Goal: Task Accomplishment & Management: Manage account settings

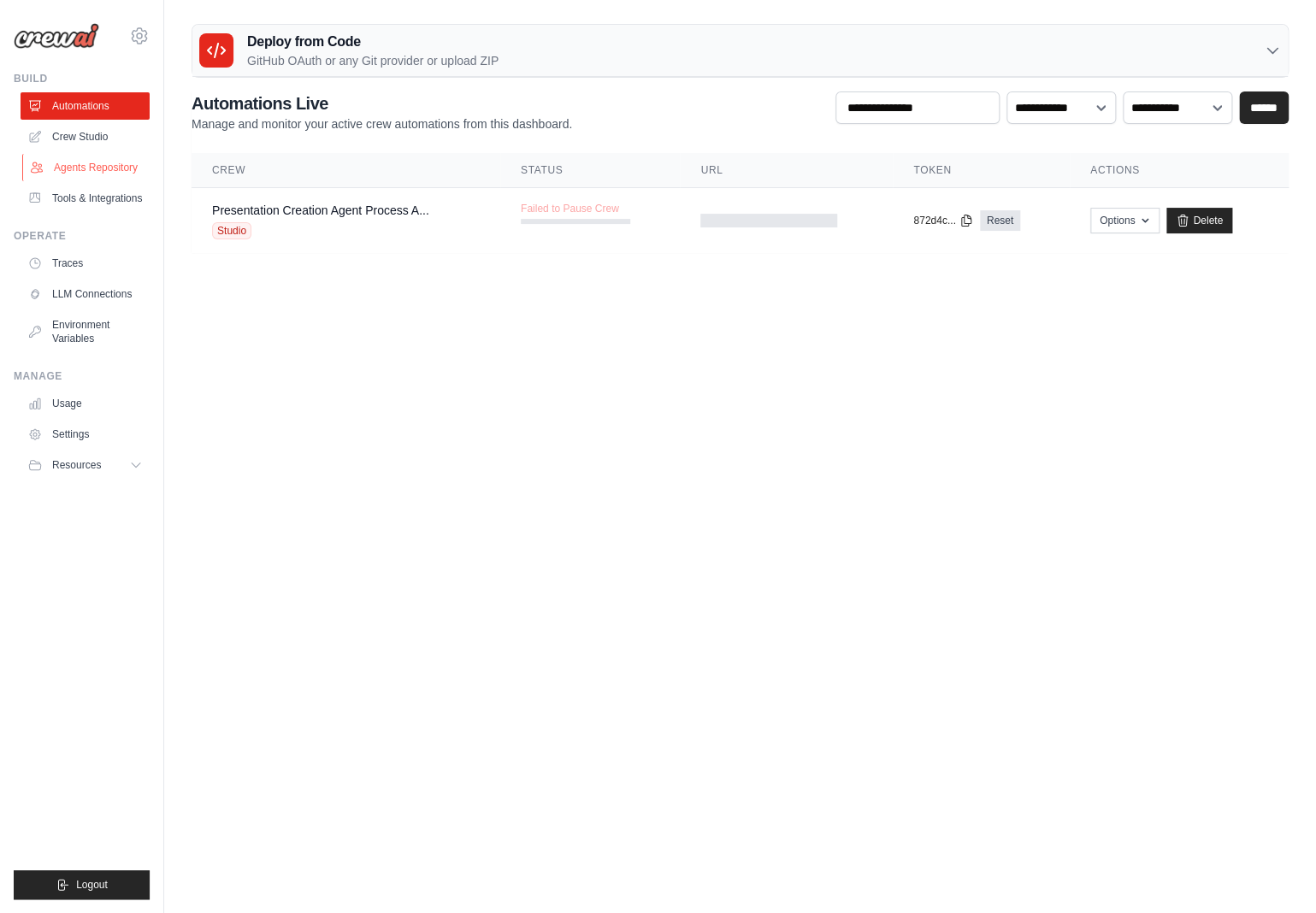
click at [87, 170] on link "Agents Repository" at bounding box center [87, 167] width 129 height 27
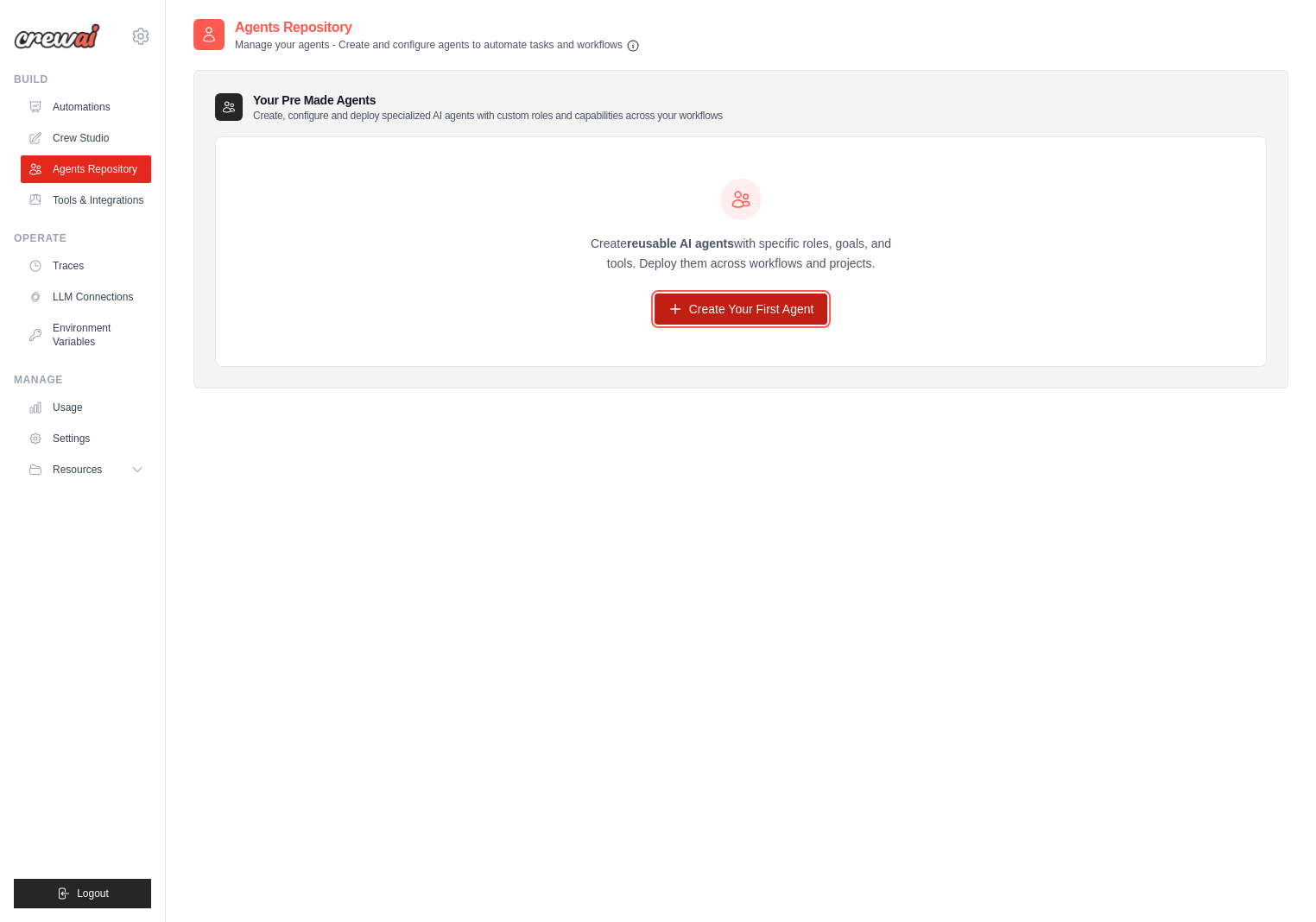
click at [725, 309] on link "Create Your First Agent" at bounding box center [741, 309] width 174 height 31
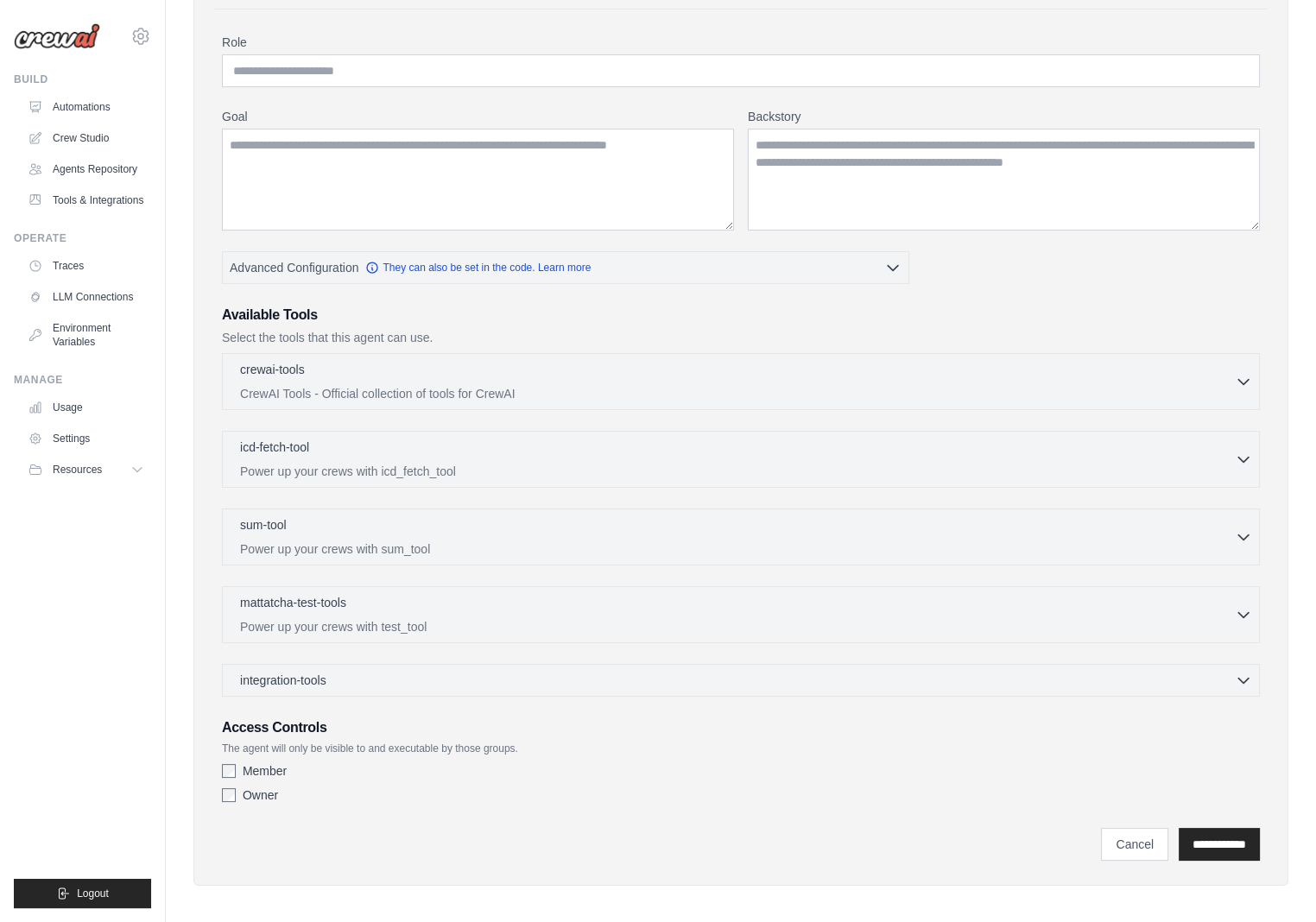
scroll to position [134, 0]
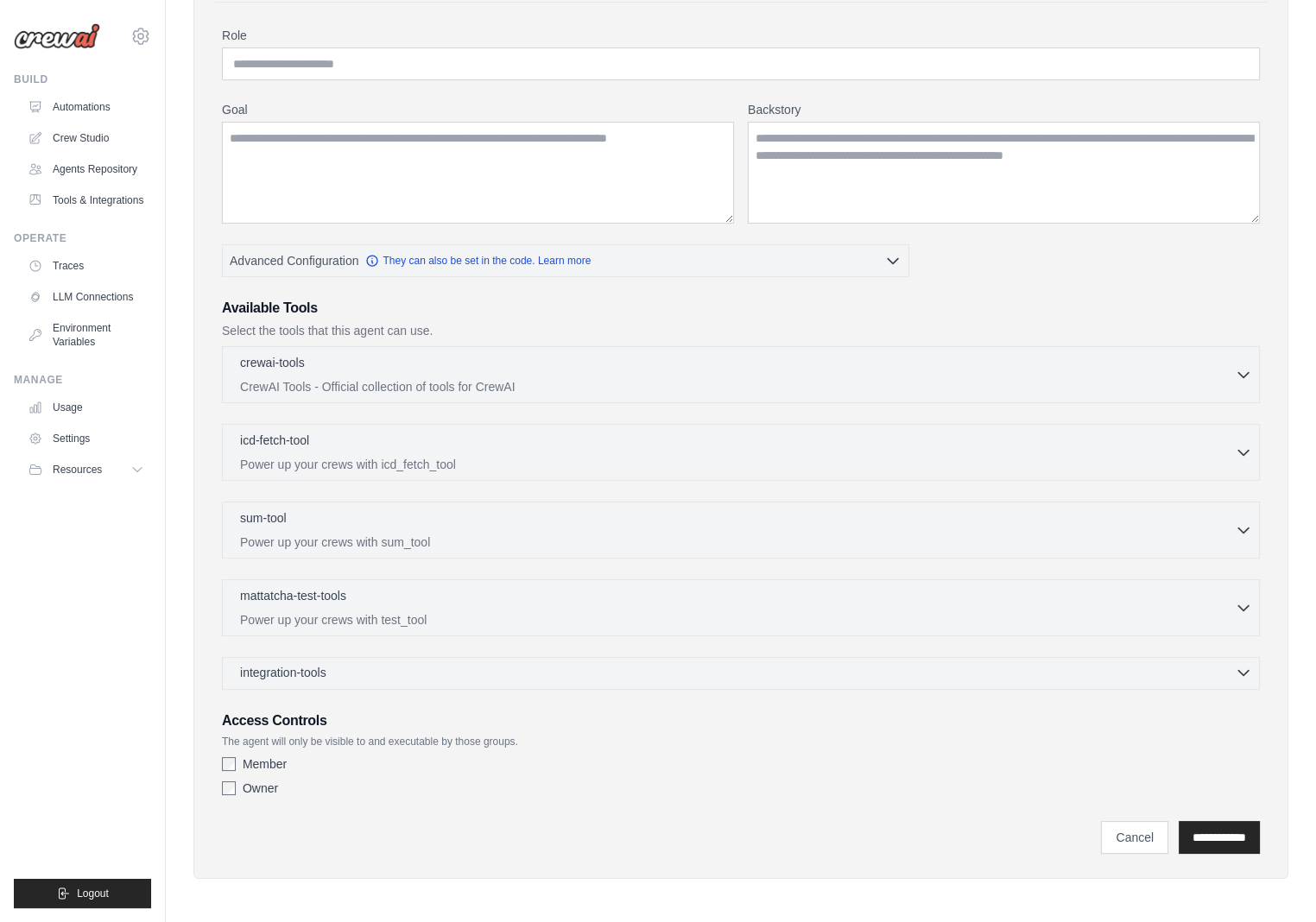
click at [352, 668] on div "integration-tools 0 selected" at bounding box center [746, 673] width 1012 height 18
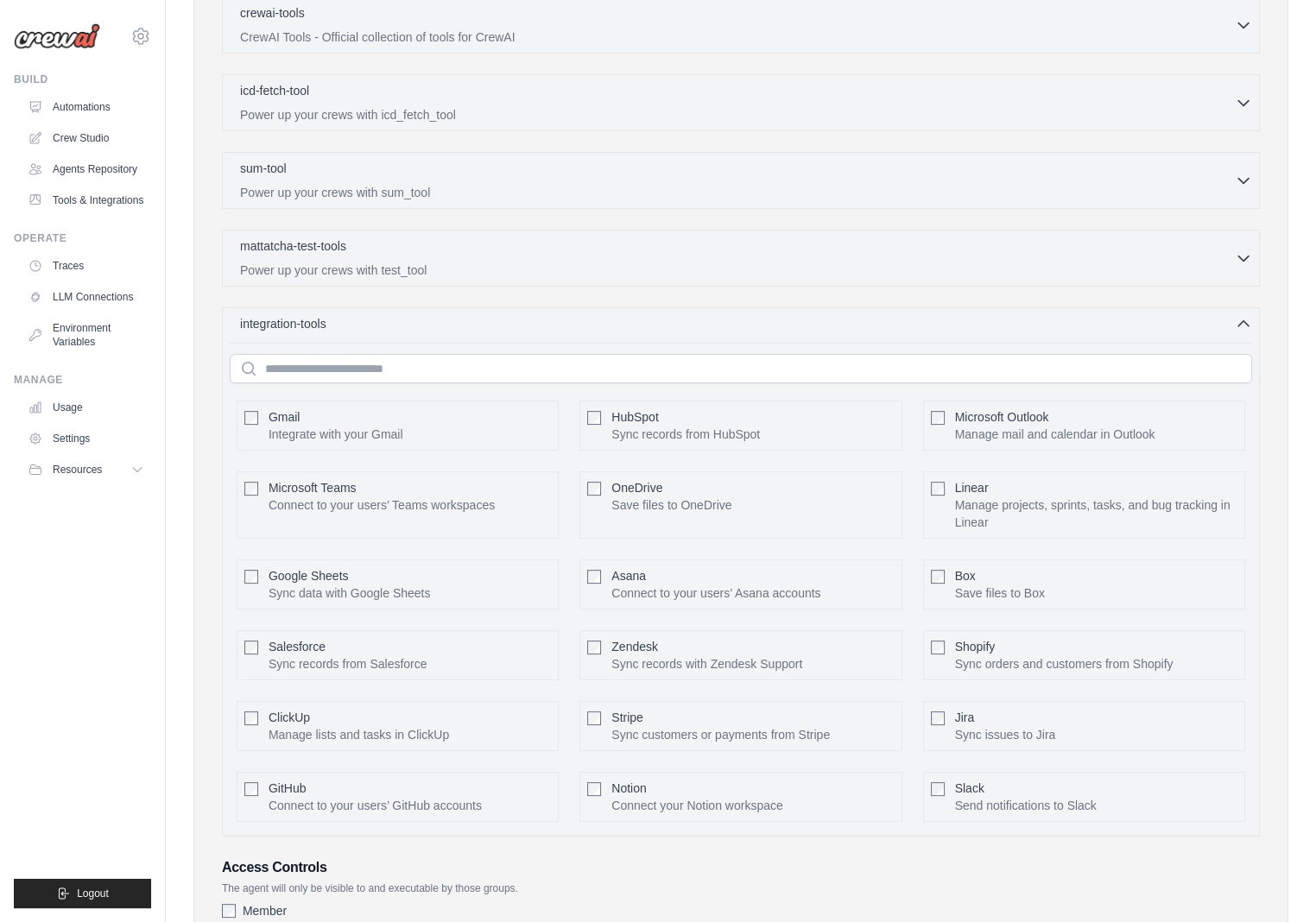
scroll to position [456, 0]
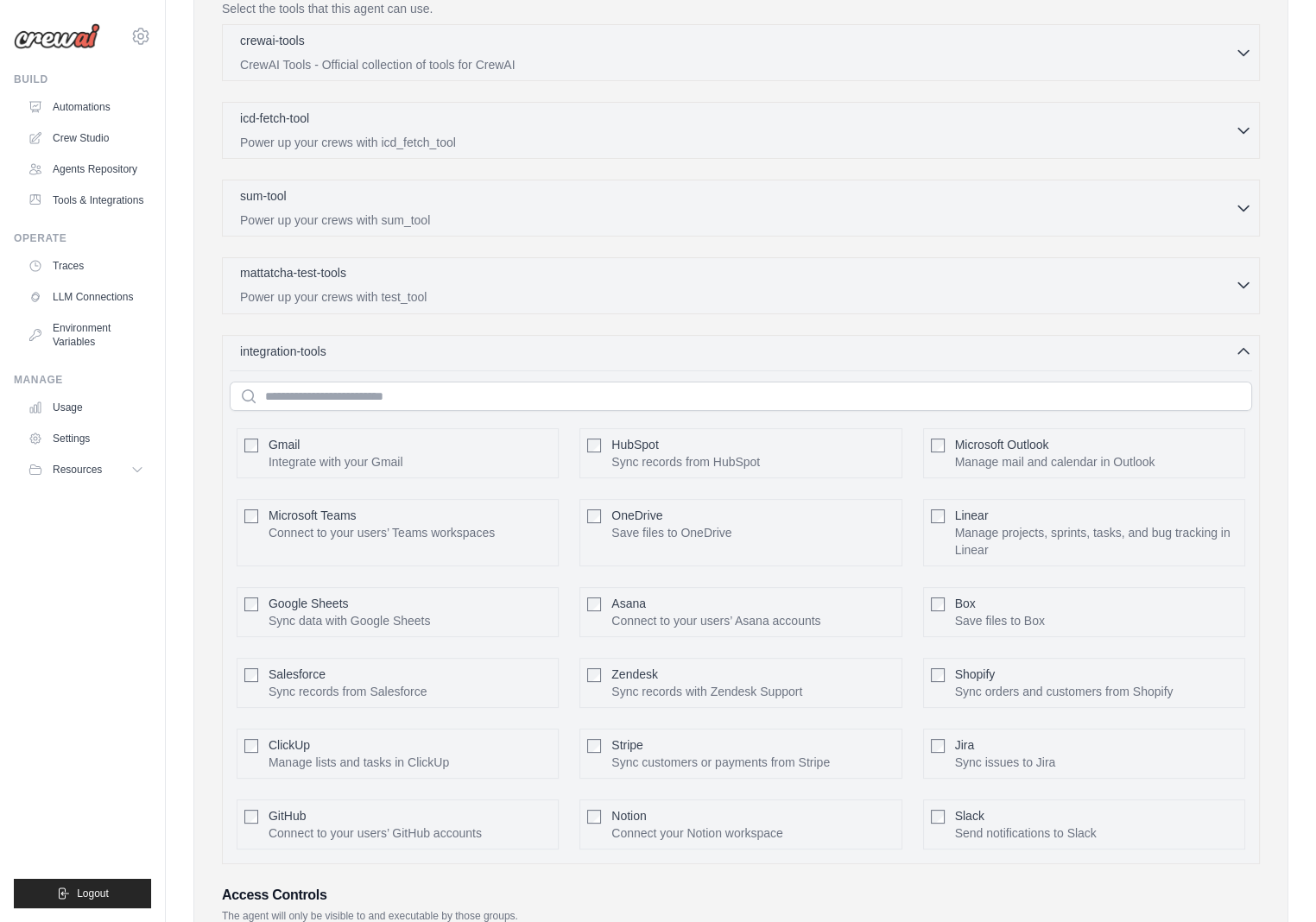
click at [345, 283] on div "mattatcha-test-tools 0 selected Power up your crews with test_tool" at bounding box center [737, 285] width 994 height 41
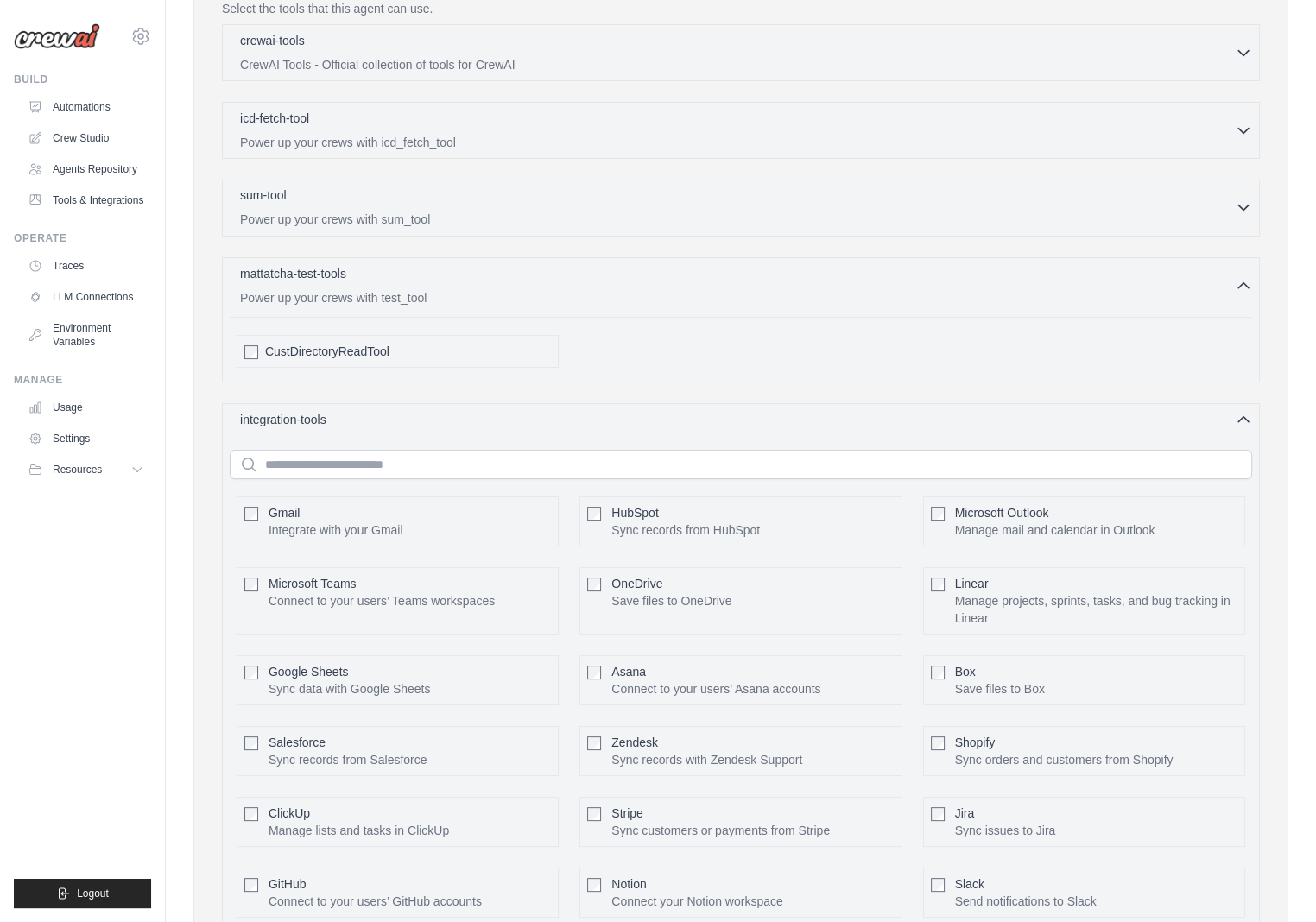
click at [418, 208] on div "sum-tool 0 selected Power up your crews with sum_tool" at bounding box center [737, 207] width 994 height 41
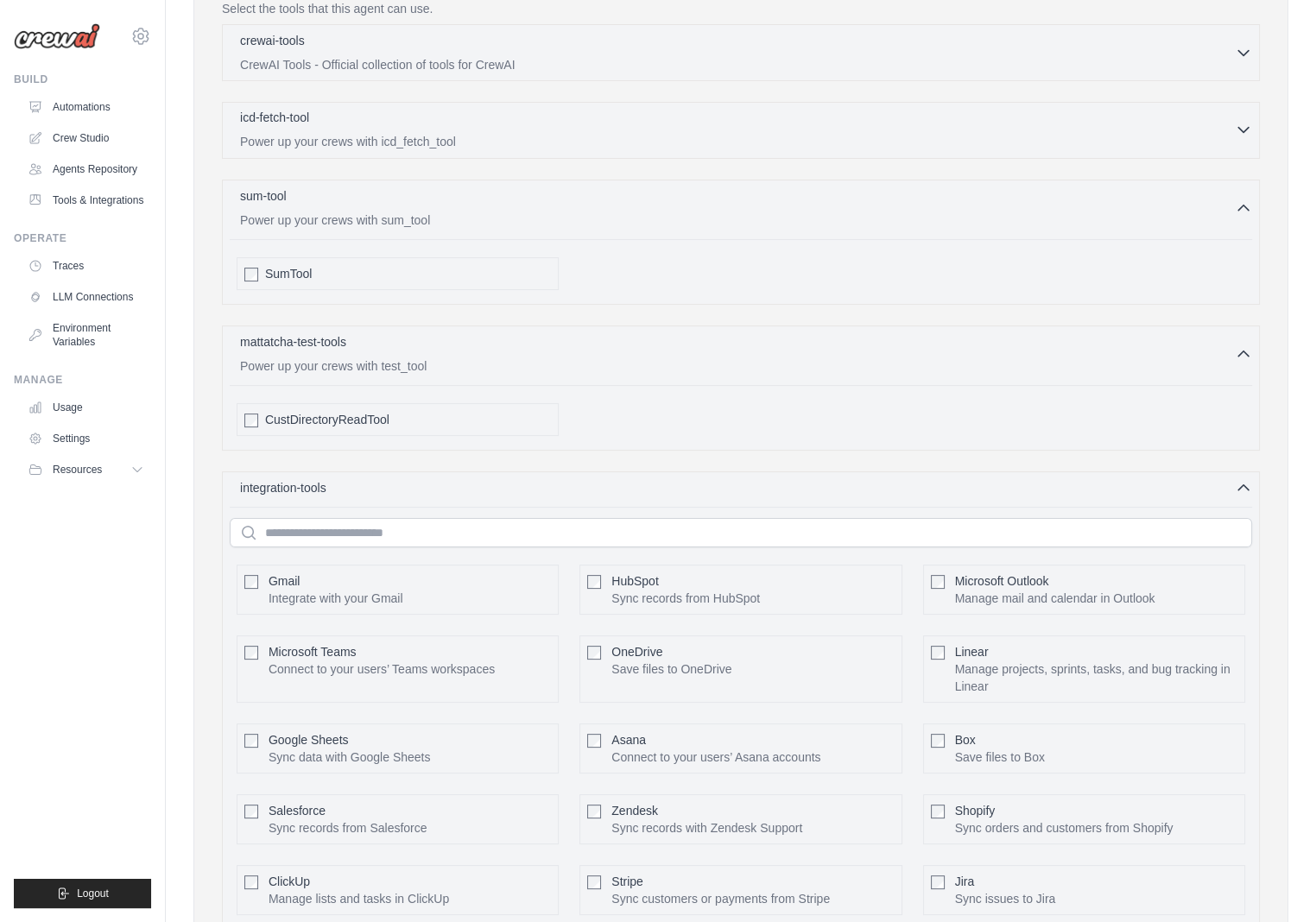
click at [423, 133] on p "Power up your crews with icd_fetch_tool" at bounding box center [737, 142] width 994 height 18
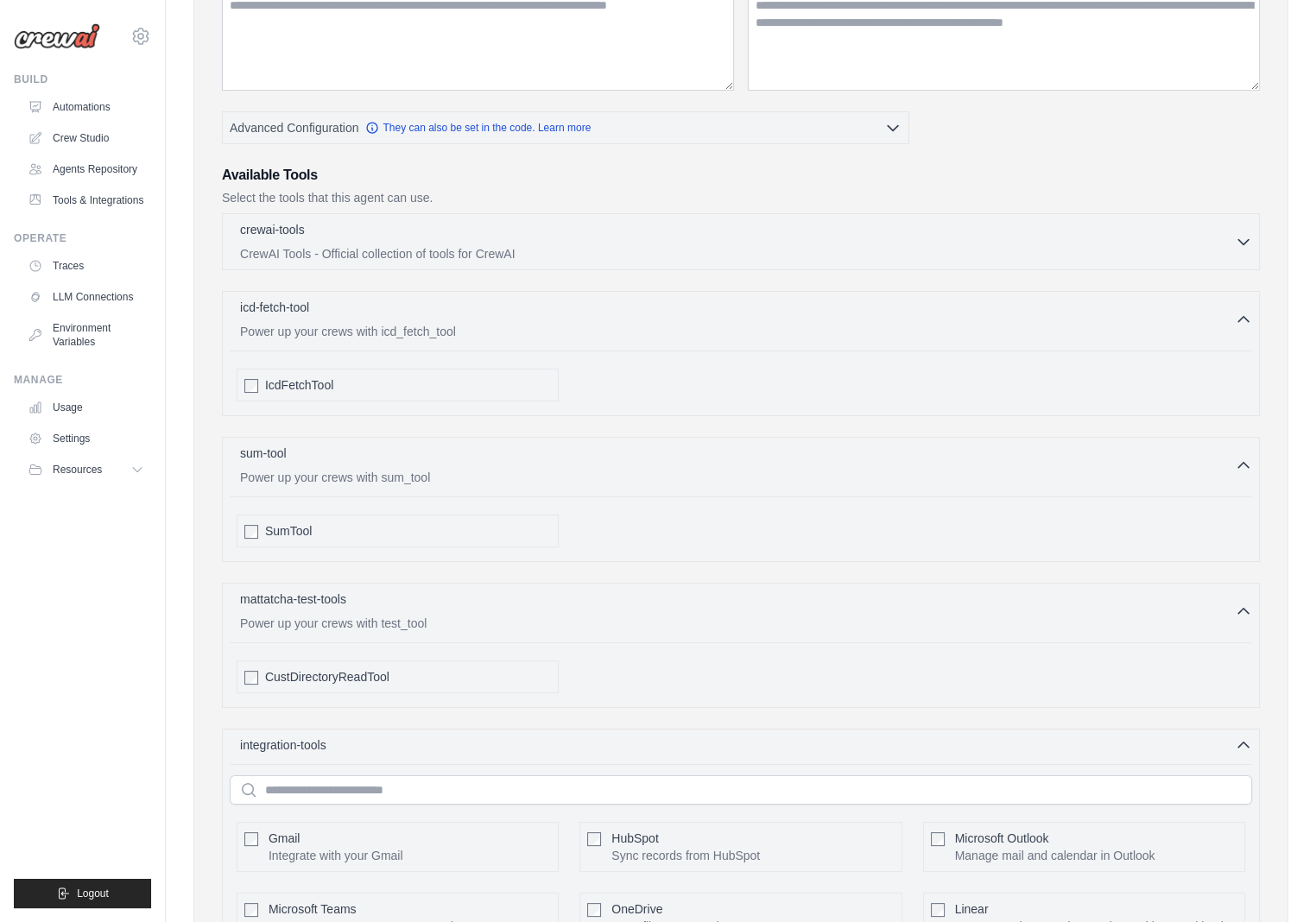
scroll to position [197, 0]
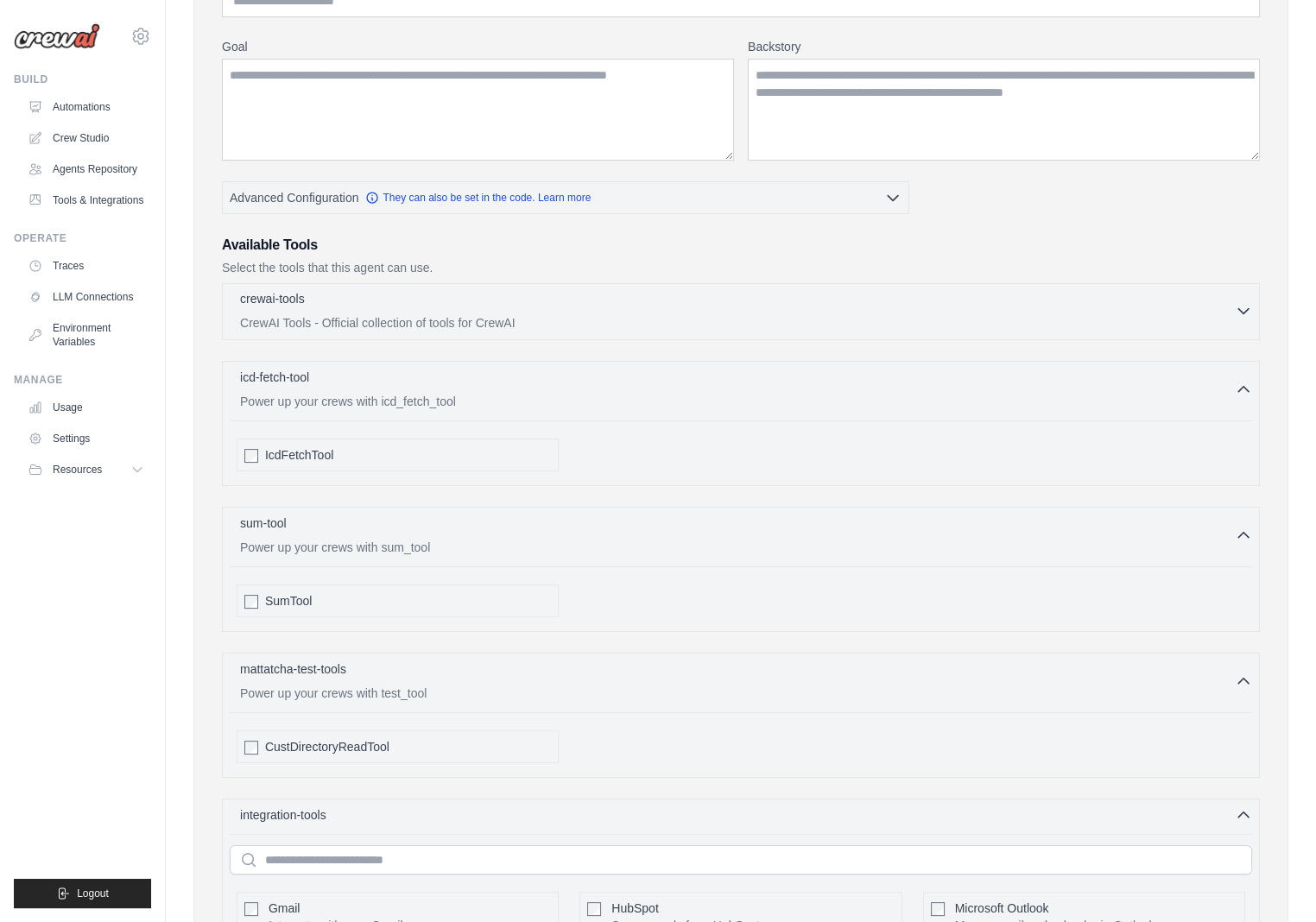
click at [412, 323] on p "CrewAI Tools - Official collection of tools for CrewAI" at bounding box center [737, 323] width 994 height 18
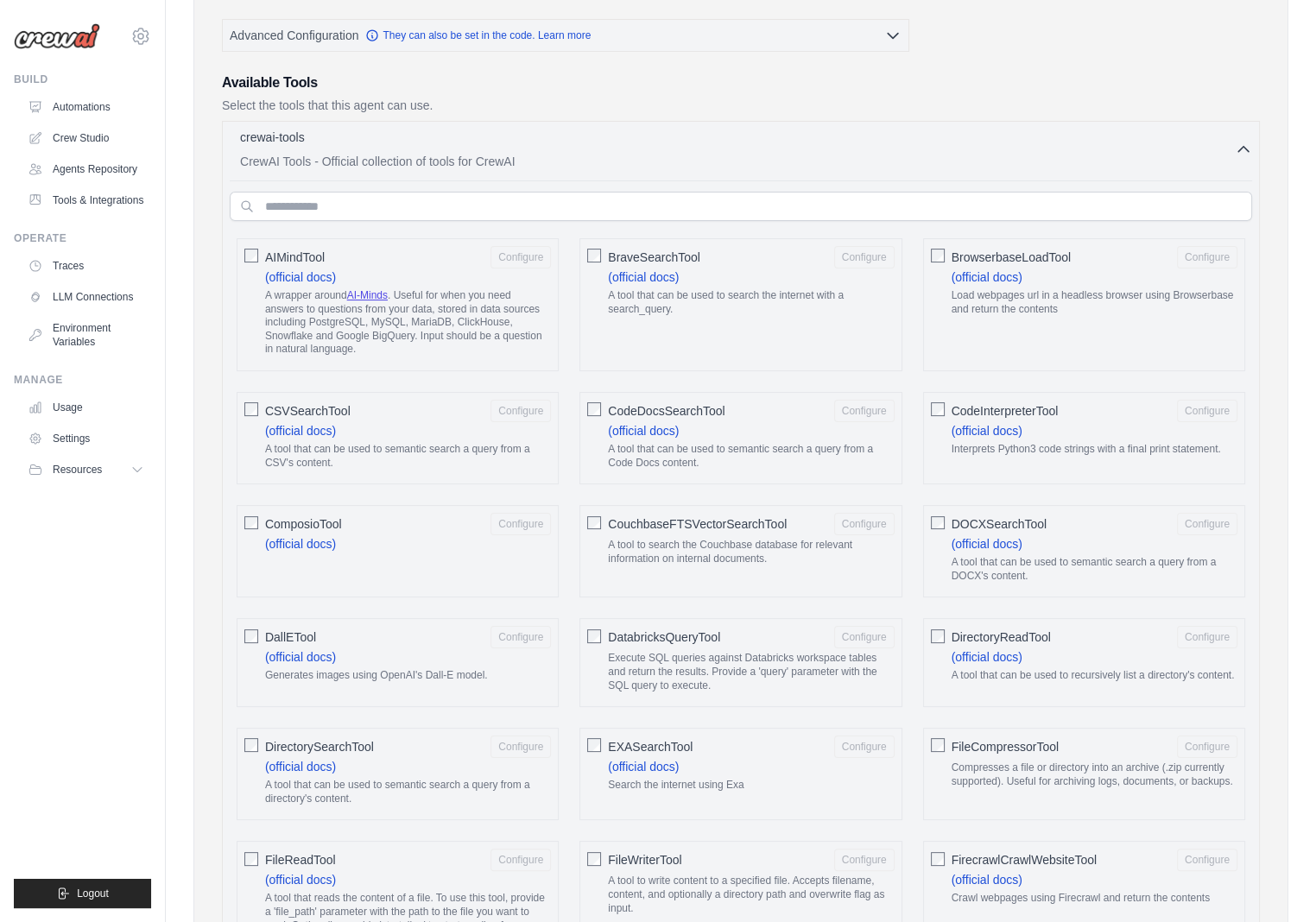
scroll to position [0, 0]
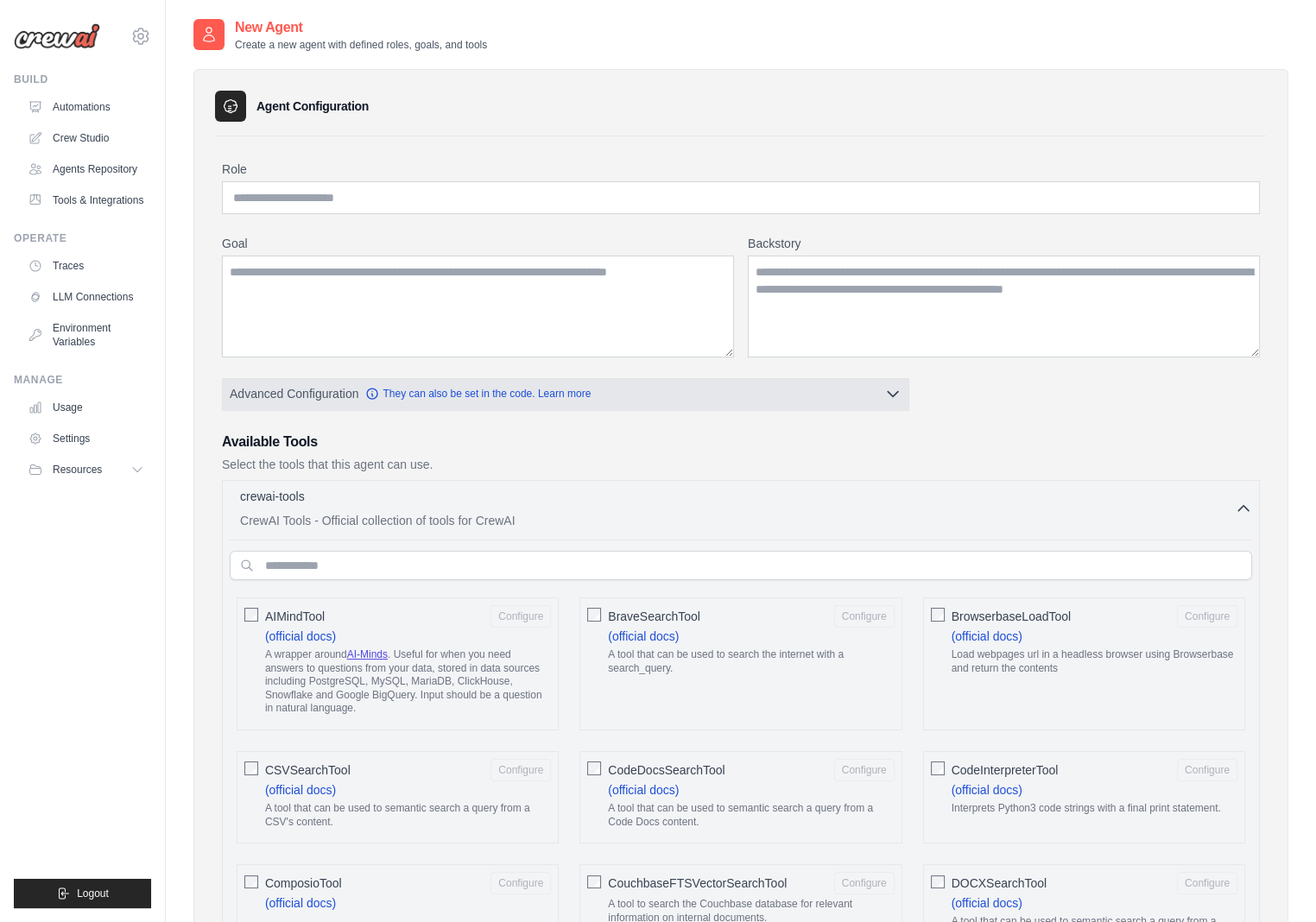
click at [669, 396] on button "Advanced Configuration They can also be set in the code. Learn more" at bounding box center [566, 393] width 685 height 31
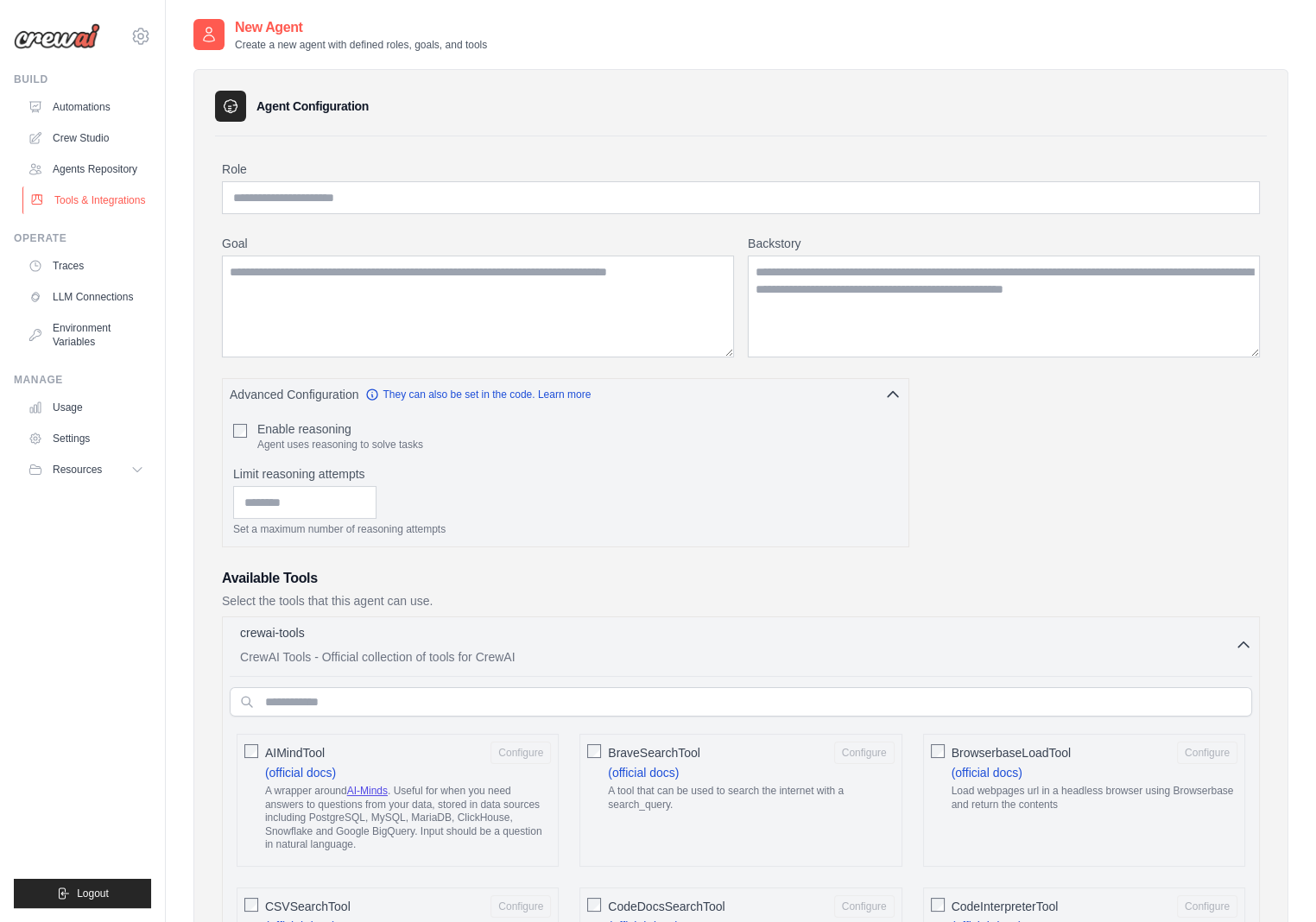
click at [80, 200] on link "Tools & Integrations" at bounding box center [88, 200] width 130 height 27
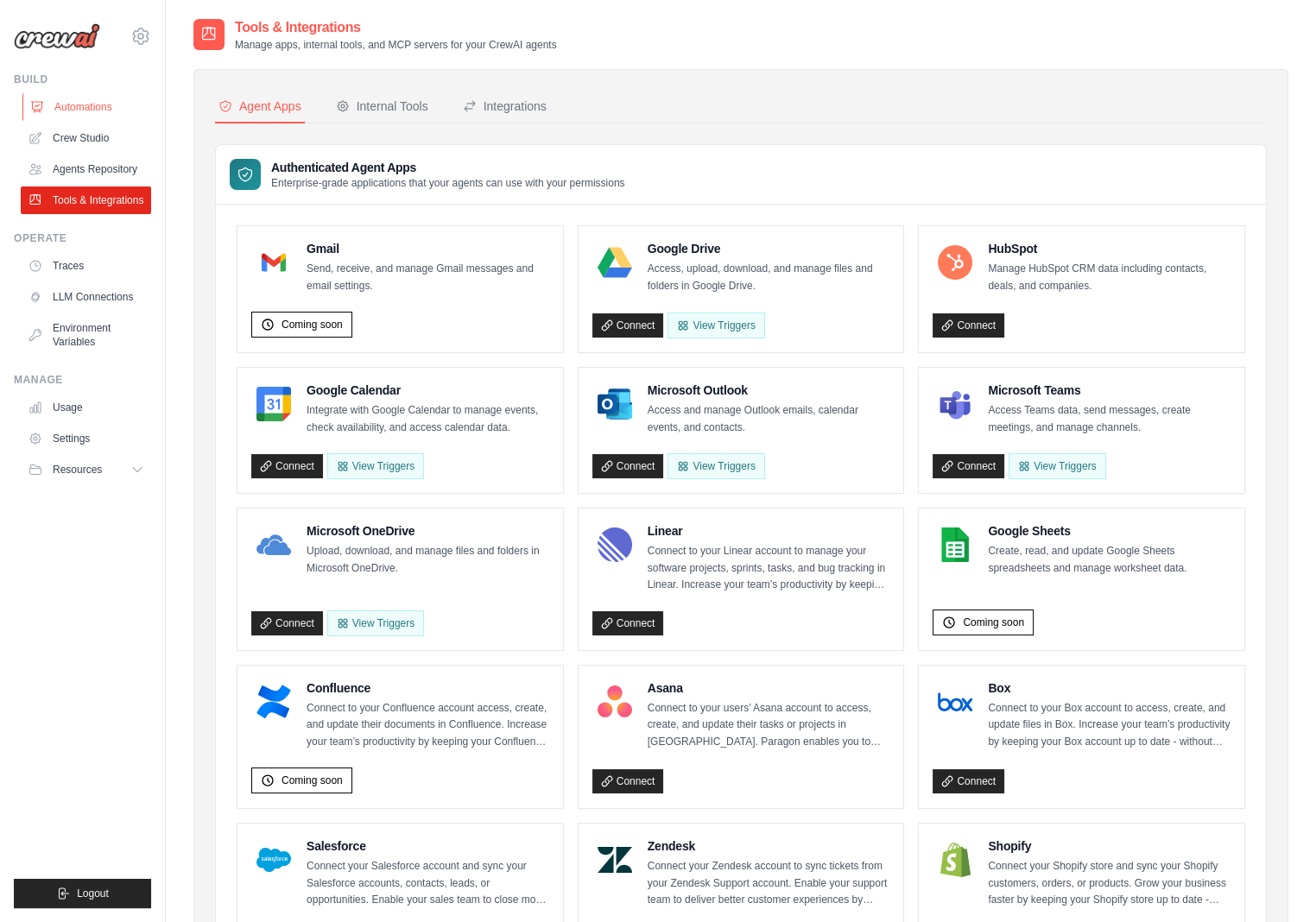
click at [92, 104] on link "Automations" at bounding box center [88, 106] width 130 height 27
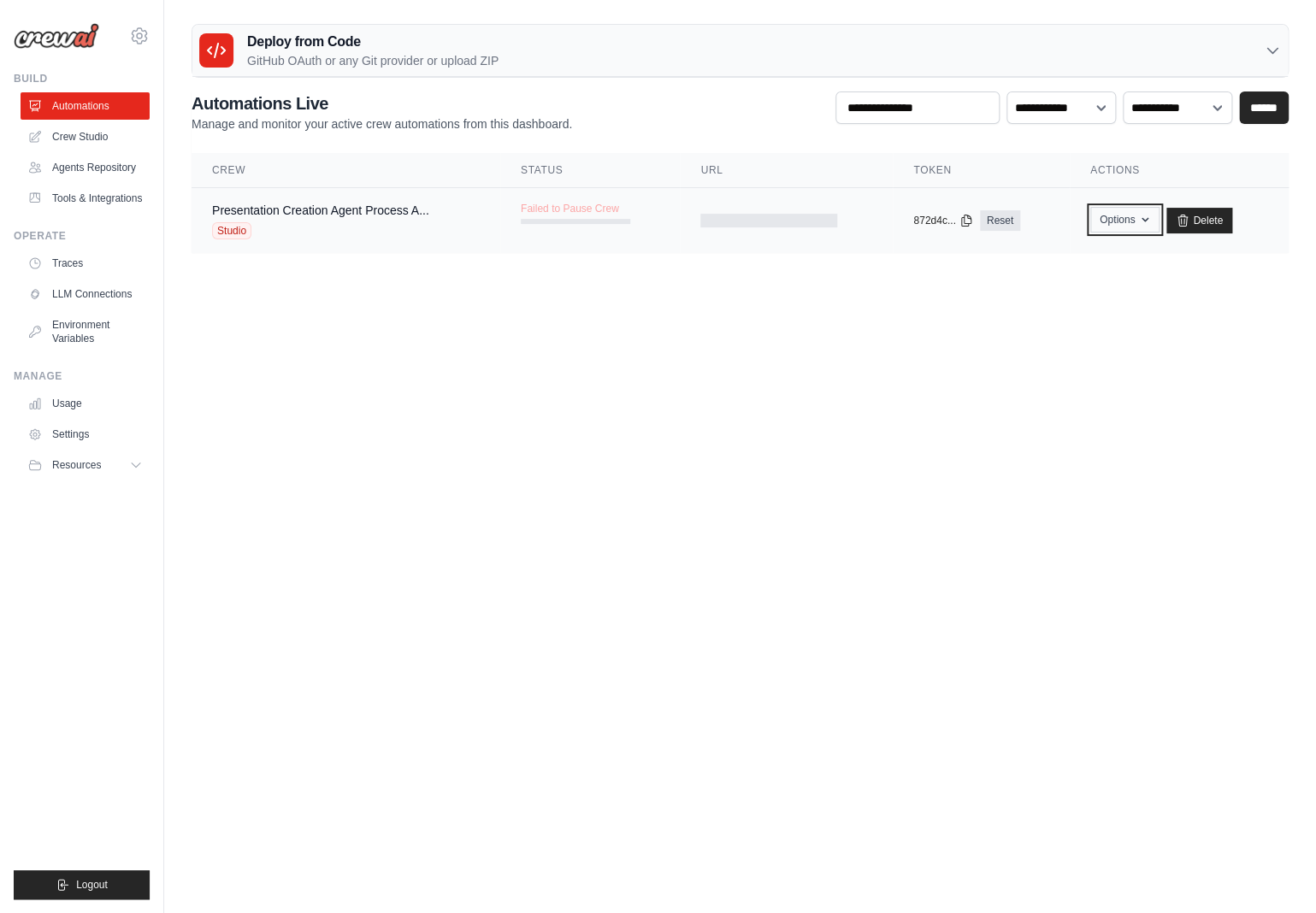
click at [1130, 223] on button "Options" at bounding box center [1125, 219] width 70 height 25
click at [791, 350] on body "jenswerschmoeller@googlemail.com Settings Build Automations Resources" at bounding box center [658, 456] width 1316 height 913
click at [291, 213] on link "Presentation Creation Agent Process A..." at bounding box center [321, 211] width 218 height 14
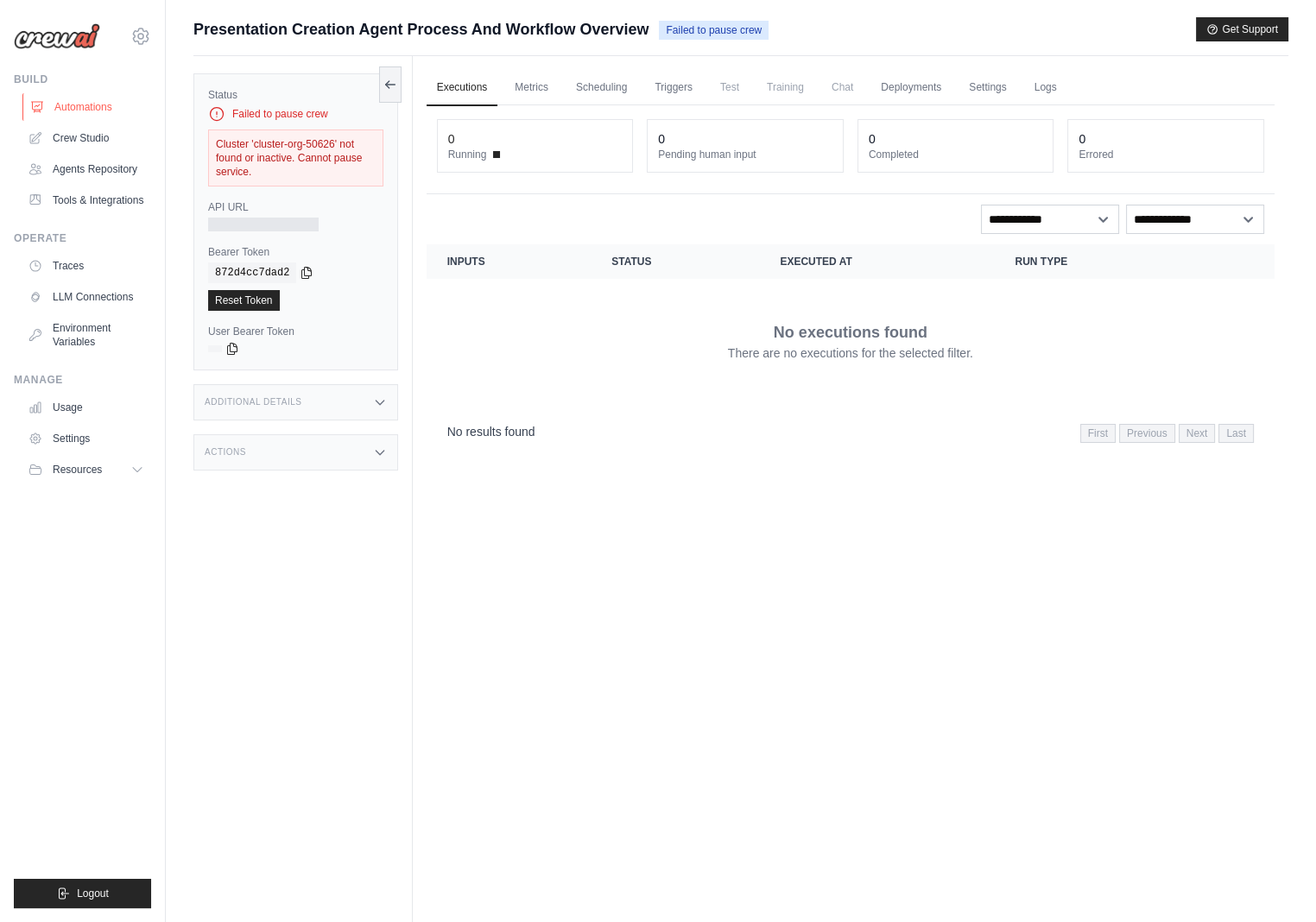
click at [110, 108] on link "Automations" at bounding box center [88, 106] width 130 height 27
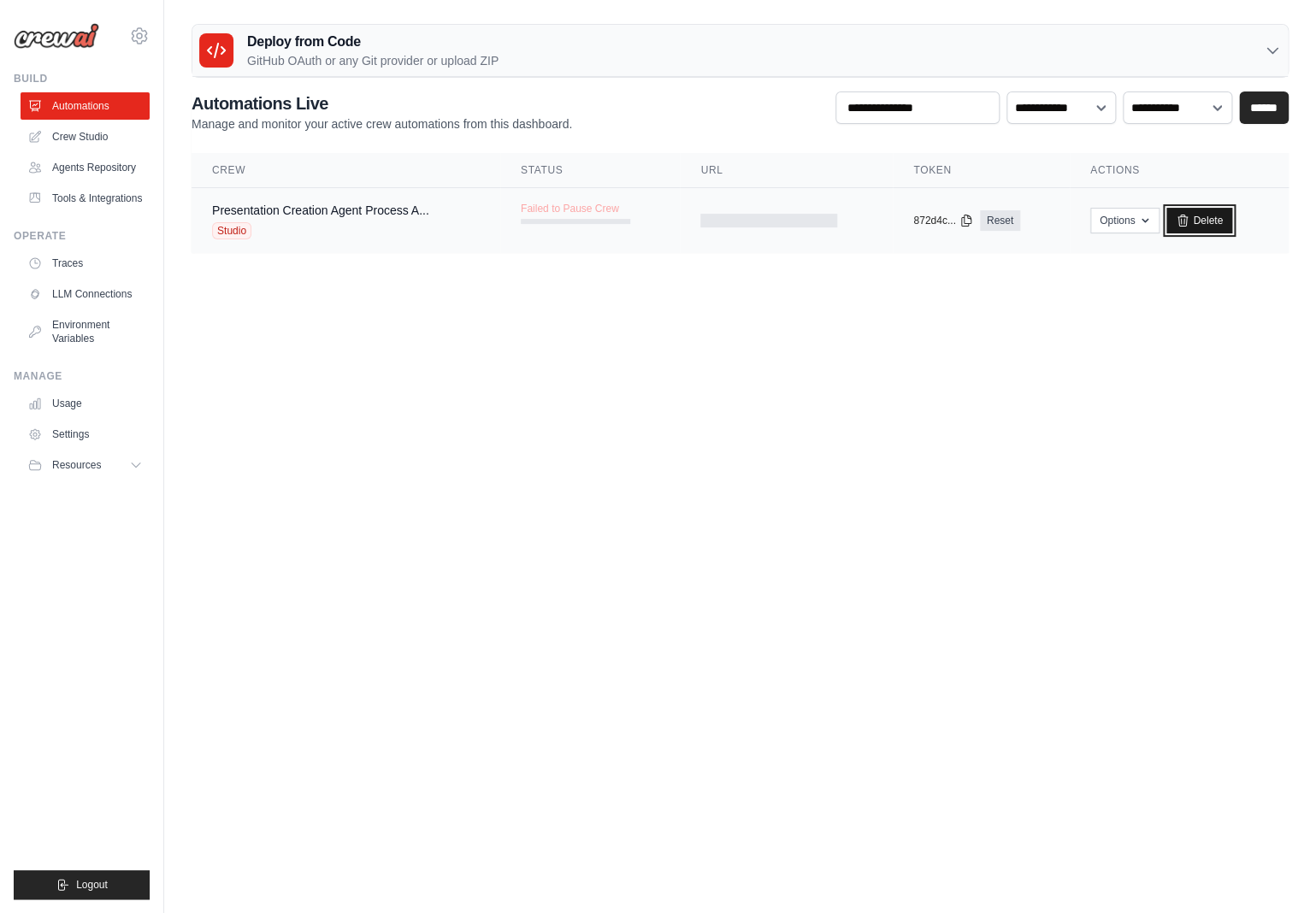
click at [1213, 213] on link "Delete" at bounding box center [1199, 220] width 66 height 25
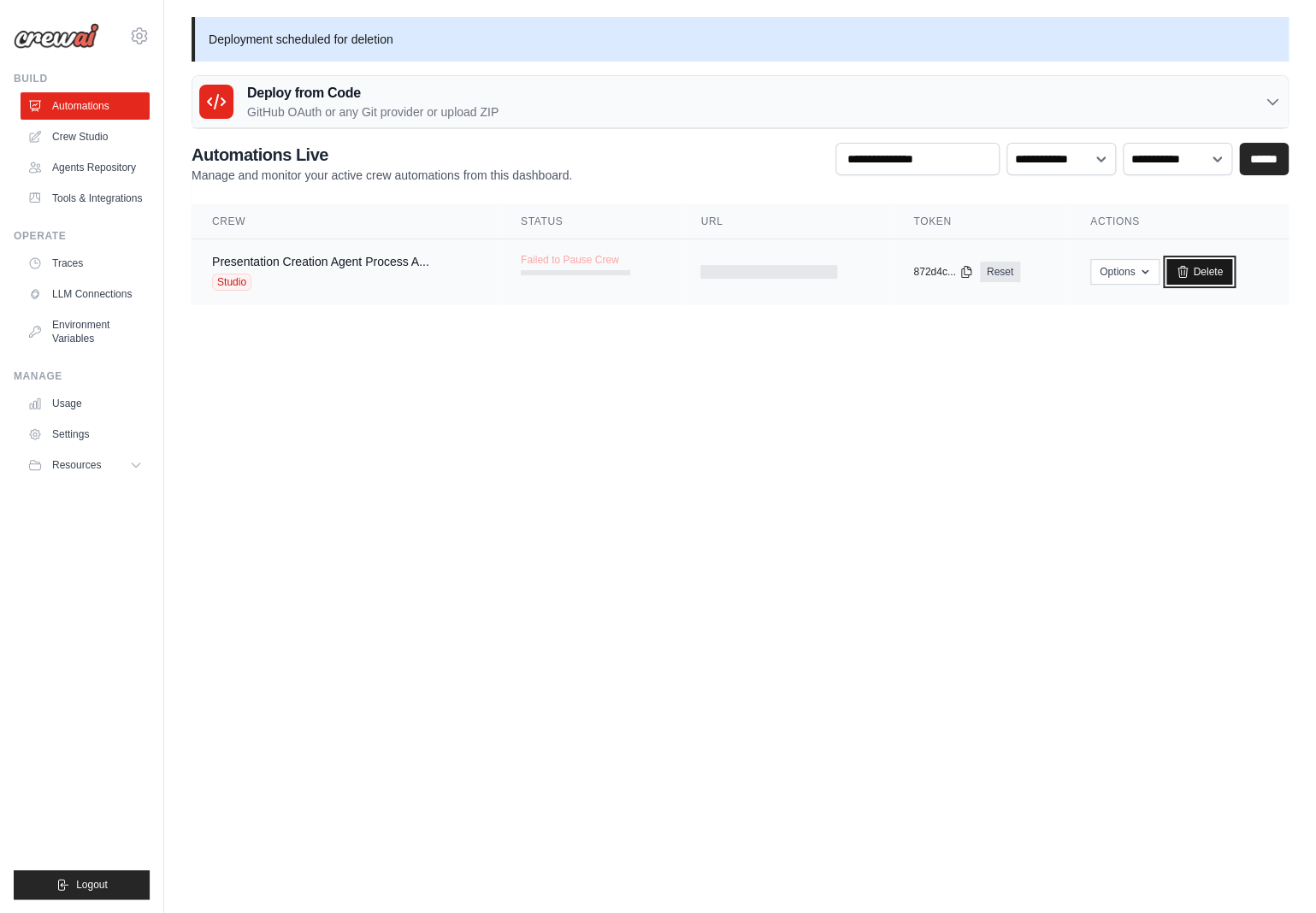
click at [1215, 265] on link "Delete" at bounding box center [1199, 272] width 66 height 25
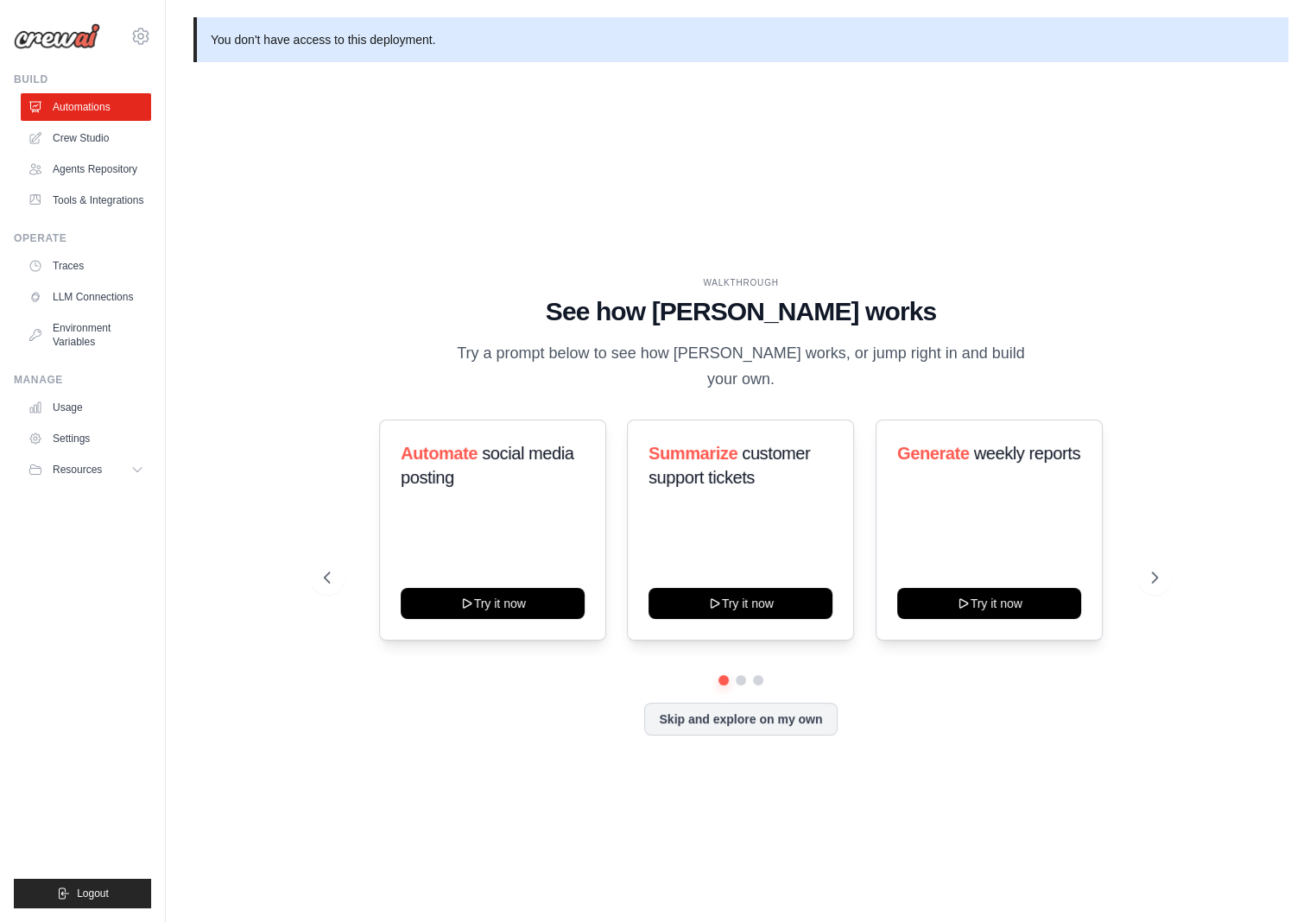
click at [1085, 125] on div "WALKTHROUGH See how [PERSON_NAME] works Try a prompt below to see how [PERSON_N…" at bounding box center [741, 519] width 1095 height 888
